Goal: Check status: Check status

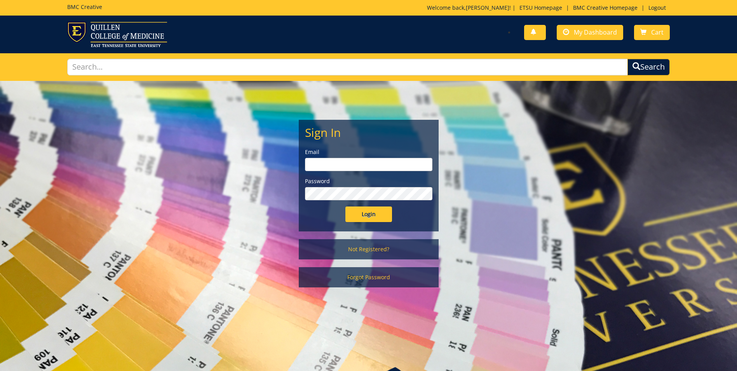
type input "[EMAIL_ADDRESS][DOMAIN_NAME]"
click at [363, 215] on input "Login" at bounding box center [368, 214] width 47 height 16
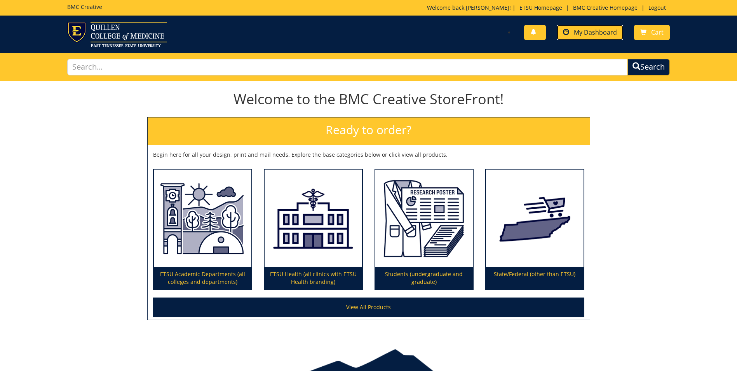
click at [600, 35] on span "My Dashboard" at bounding box center [595, 32] width 43 height 9
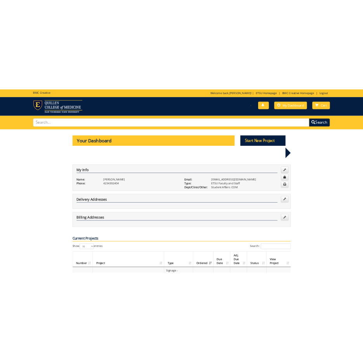
scroll to position [194, 0]
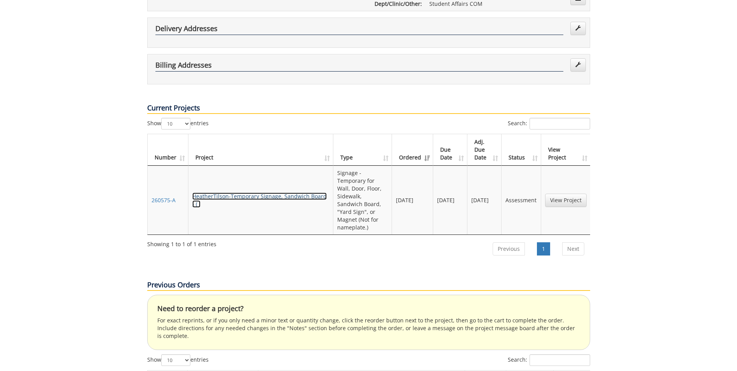
click at [277, 192] on link "HeatherTilson-Temporary Signage, Sandwich Board - ( )" at bounding box center [259, 199] width 134 height 15
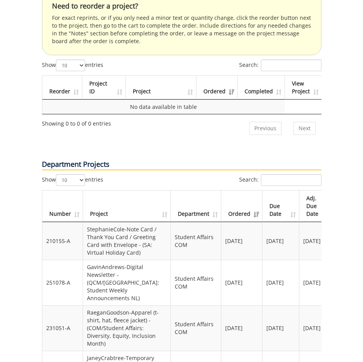
scroll to position [661, 0]
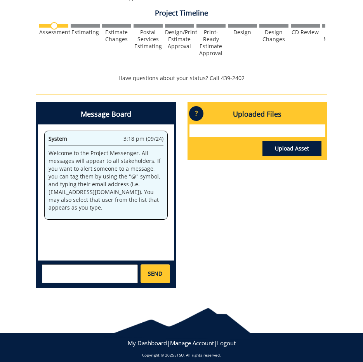
scroll to position [237, 0]
